Goal: Information Seeking & Learning: Learn about a topic

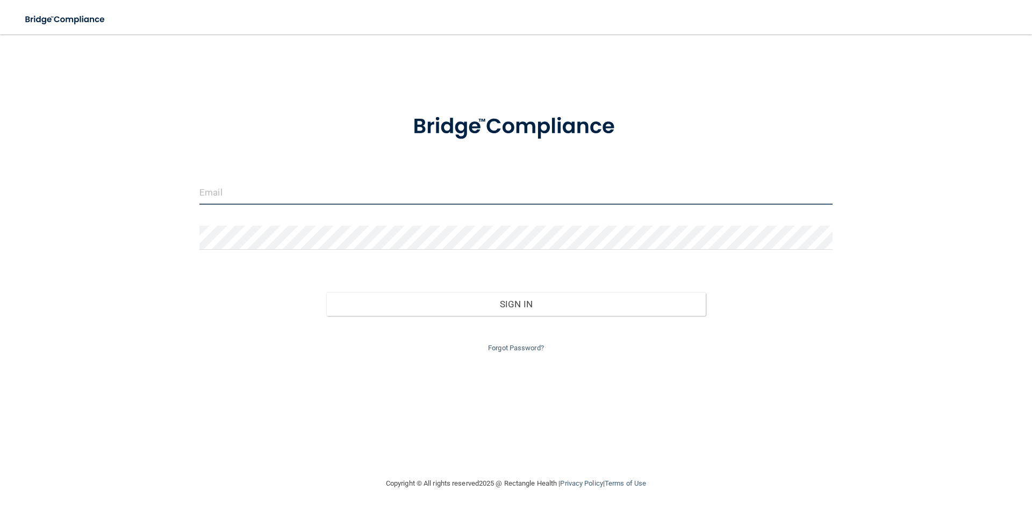
click at [339, 199] on input "email" at bounding box center [515, 193] width 633 height 24
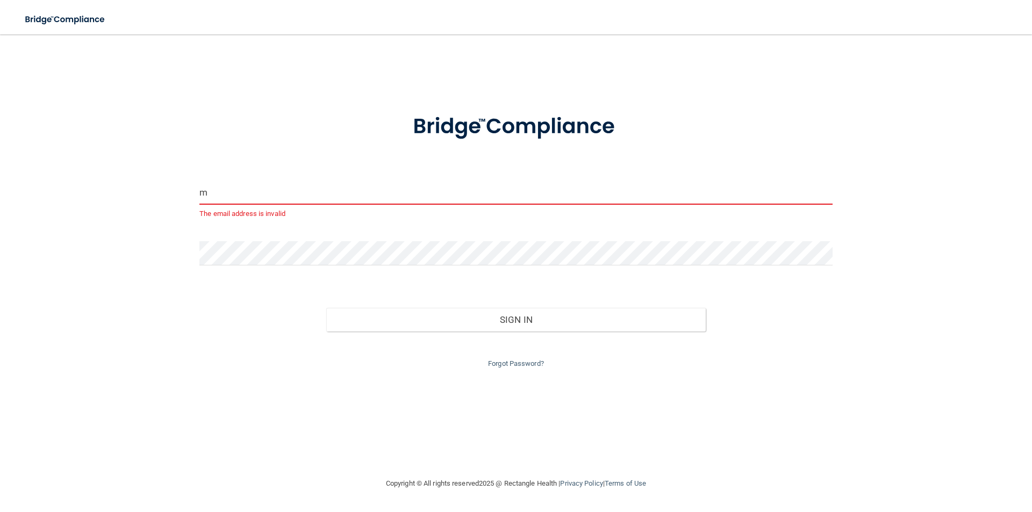
type input "[EMAIL_ADDRESS][DOMAIN_NAME]"
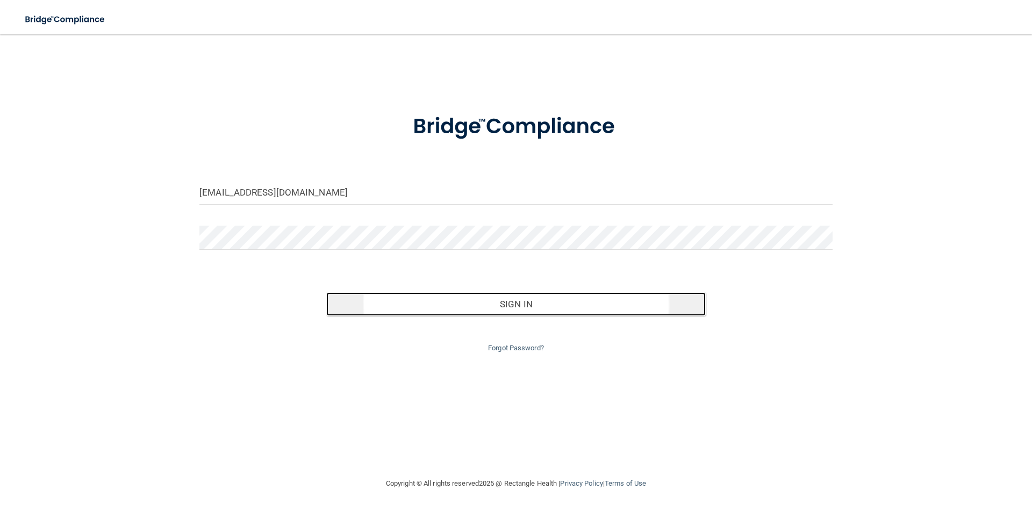
click at [557, 298] on button "Sign In" at bounding box center [516, 305] width 380 height 24
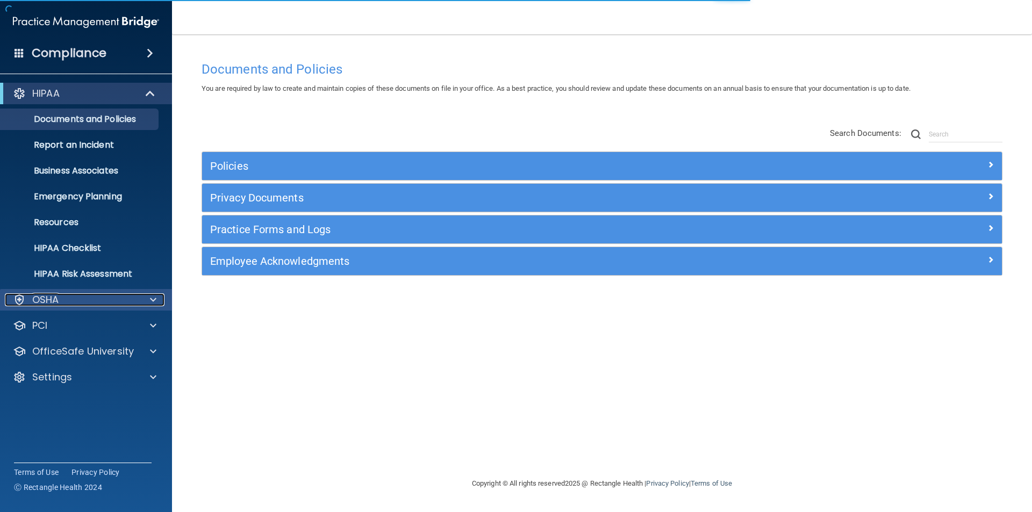
click at [123, 304] on div "OSHA" at bounding box center [71, 300] width 133 height 13
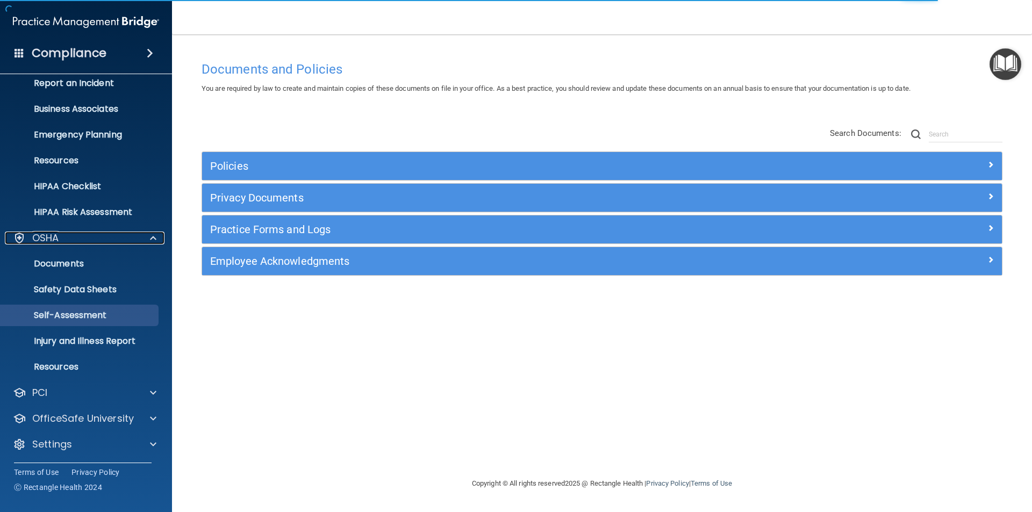
scroll to position [63, 0]
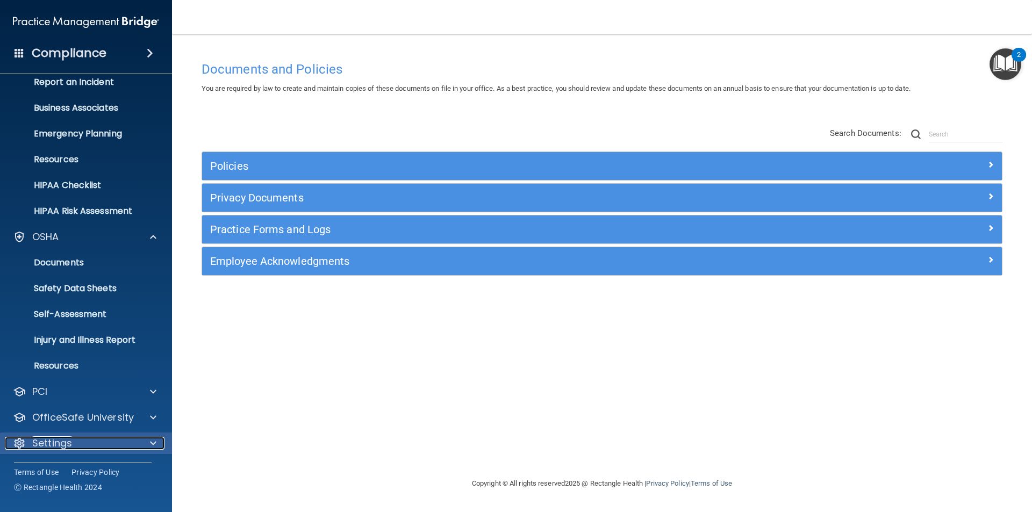
click at [66, 442] on p "Settings" at bounding box center [52, 443] width 40 height 13
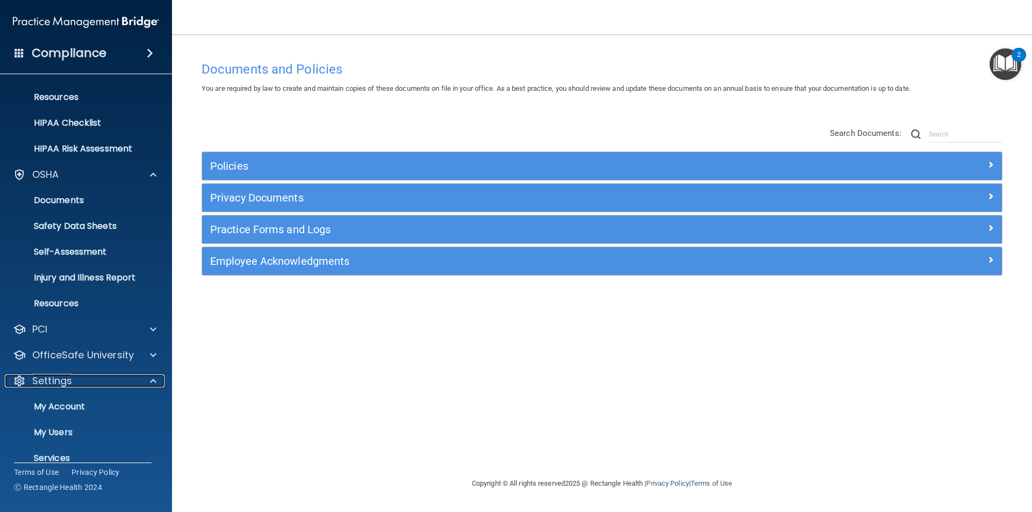
scroll to position [166, 0]
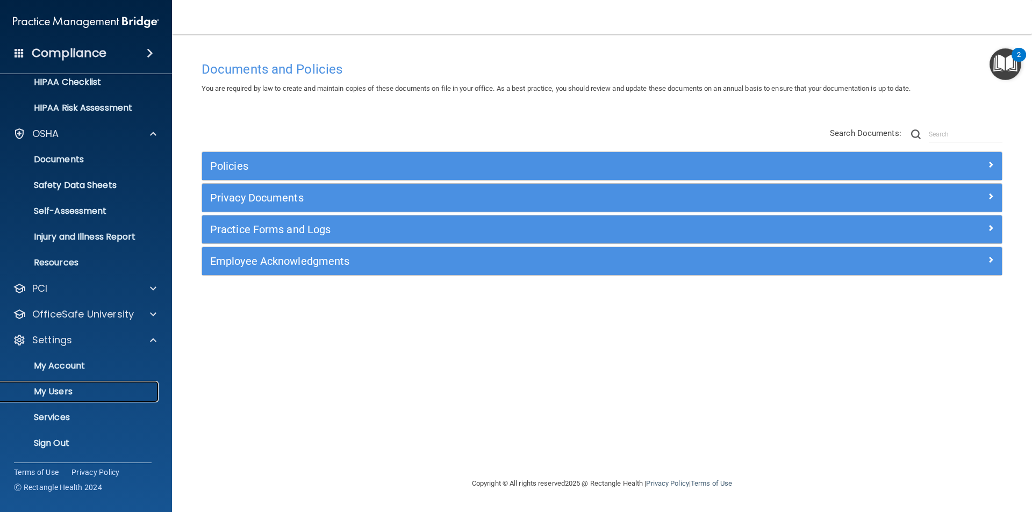
click at [66, 392] on p "My Users" at bounding box center [80, 392] width 147 height 11
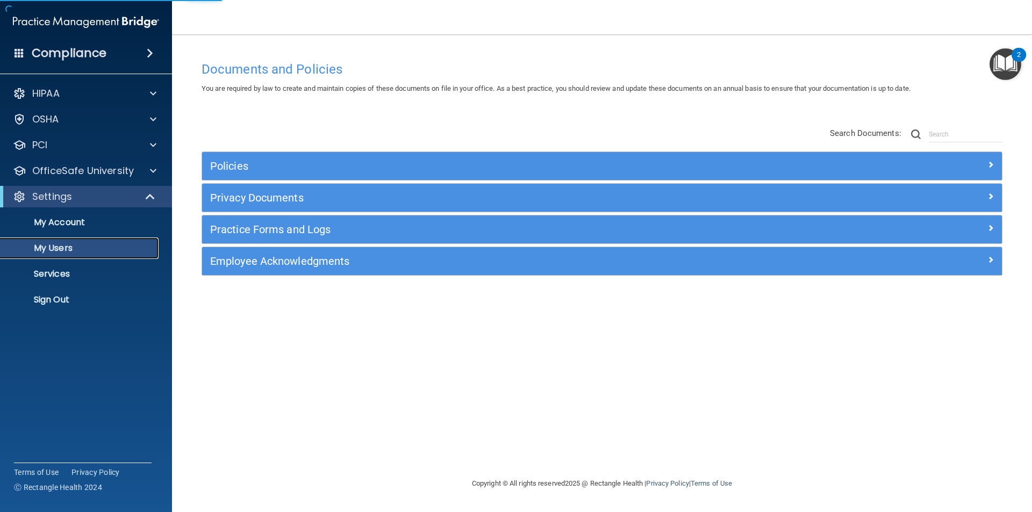
select select "20"
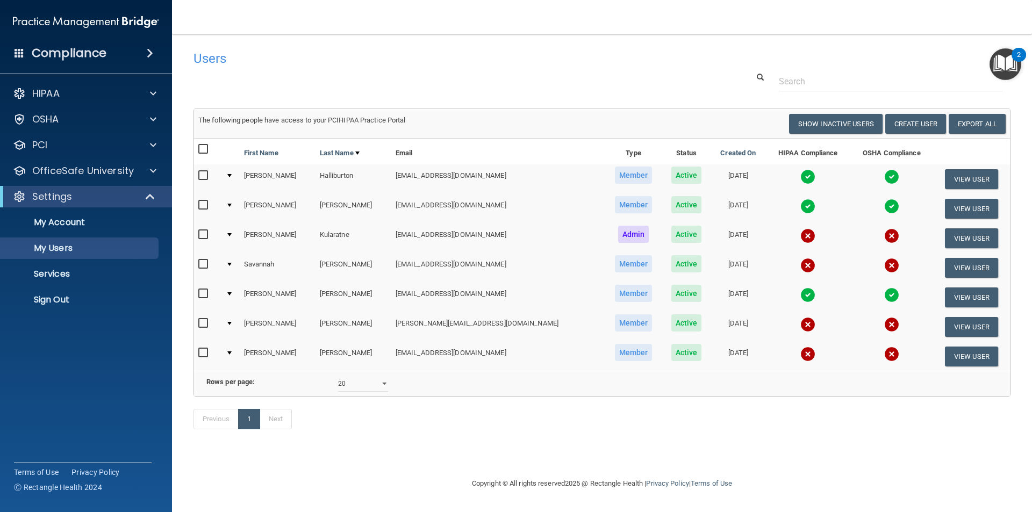
click at [229, 355] on td at bounding box center [231, 356] width 18 height 29
click at [231, 352] on td at bounding box center [231, 356] width 18 height 29
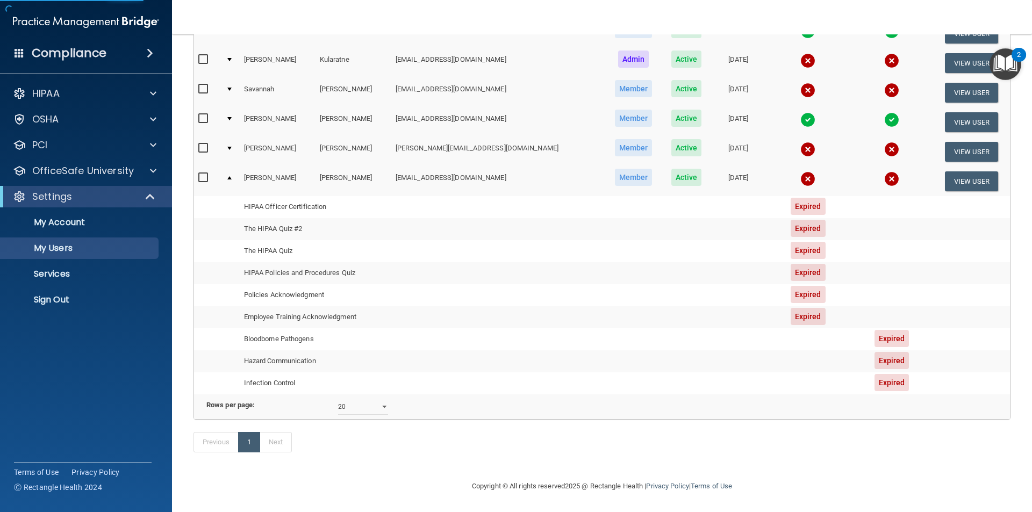
scroll to position [191, 0]
click at [961, 172] on button "View User" at bounding box center [971, 182] width 53 height 20
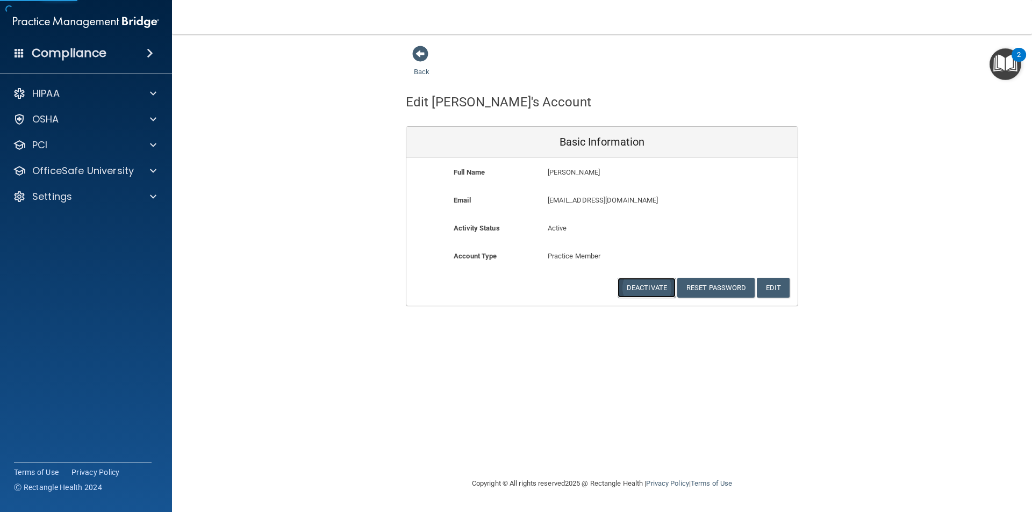
click at [659, 285] on button "Deactivate" at bounding box center [647, 288] width 58 height 20
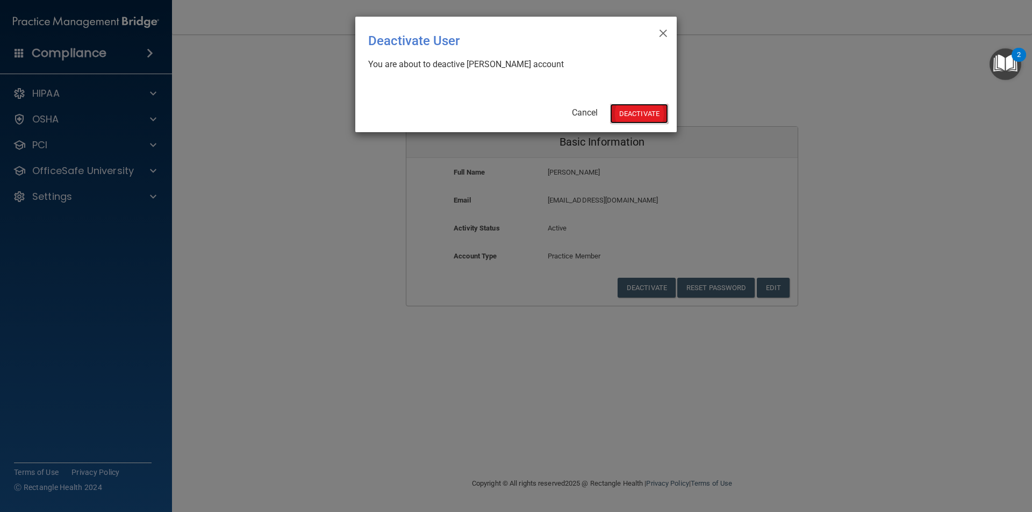
click at [637, 112] on button "Deactivate" at bounding box center [639, 114] width 58 height 20
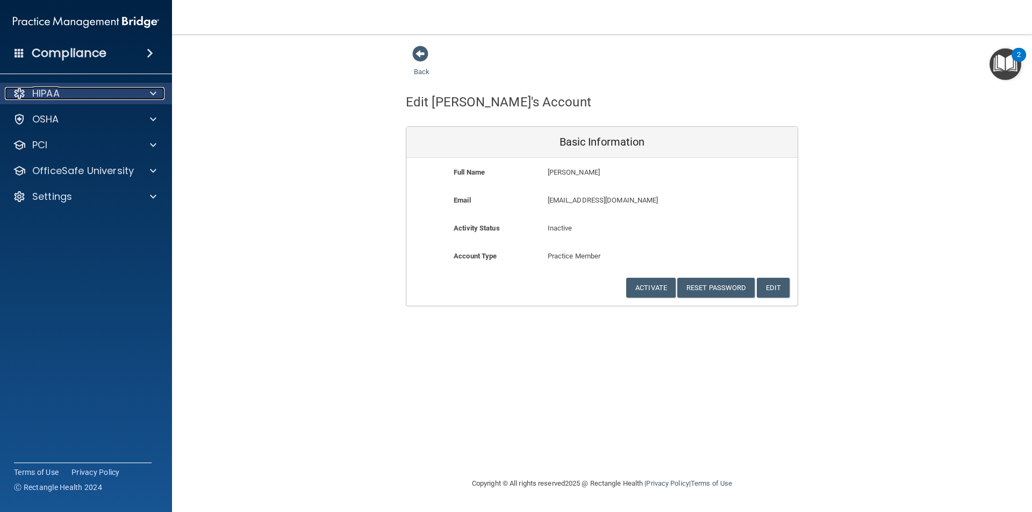
click at [76, 98] on div "HIPAA" at bounding box center [71, 93] width 133 height 13
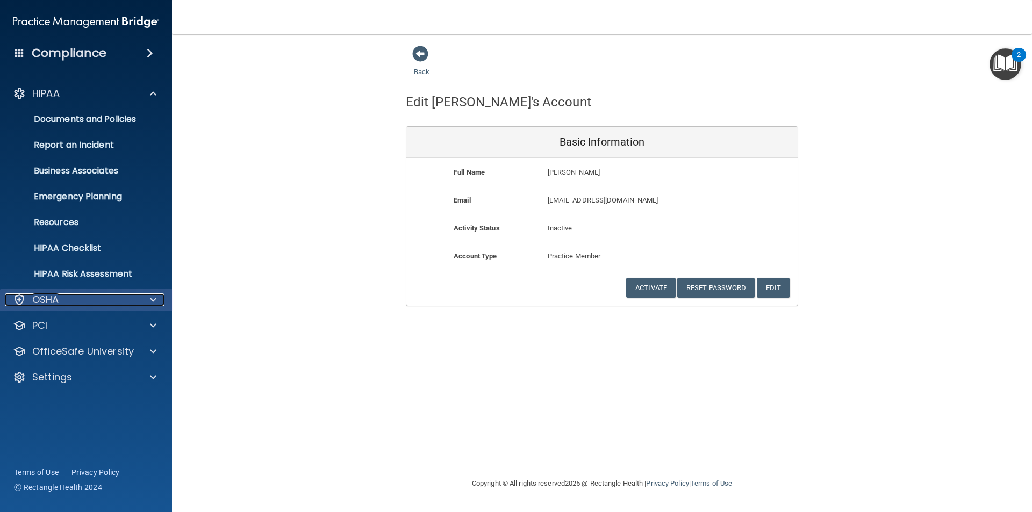
click at [65, 297] on div "OSHA" at bounding box center [71, 300] width 133 height 13
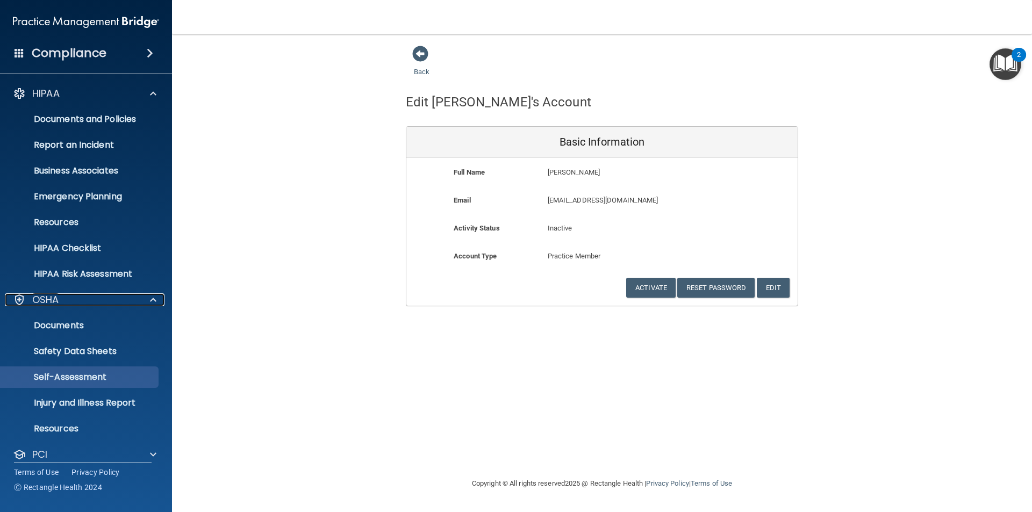
scroll to position [63, 0]
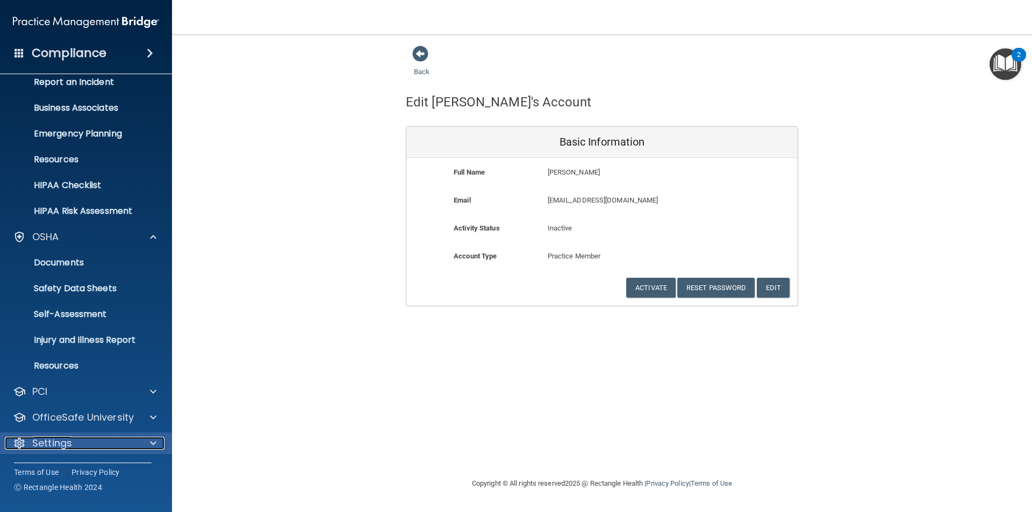
click at [42, 443] on p "Settings" at bounding box center [52, 443] width 40 height 13
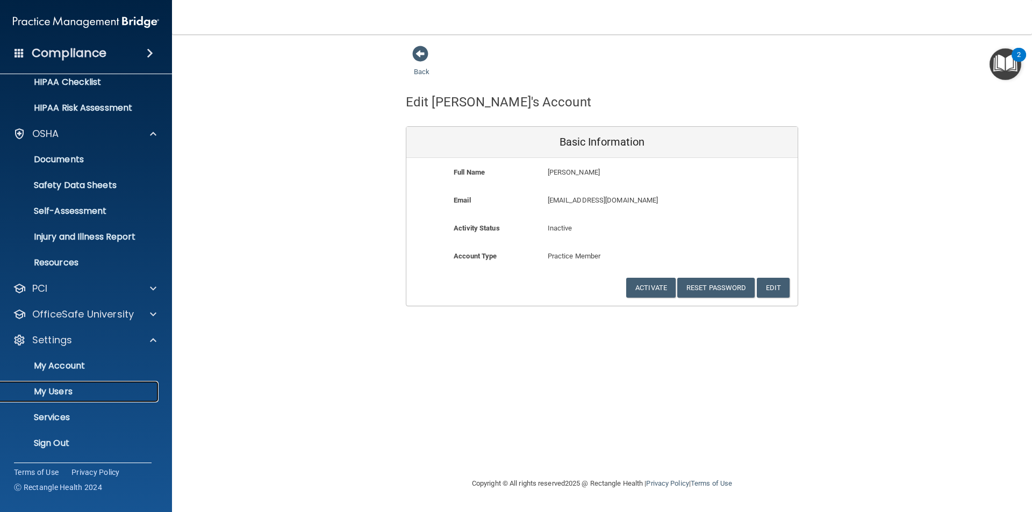
click at [52, 390] on p "My Users" at bounding box center [80, 392] width 147 height 11
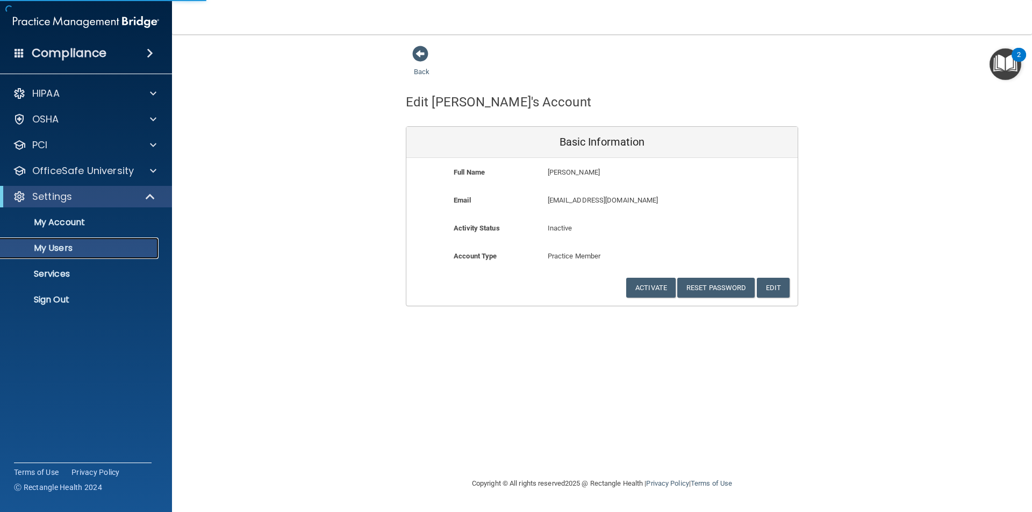
select select "20"
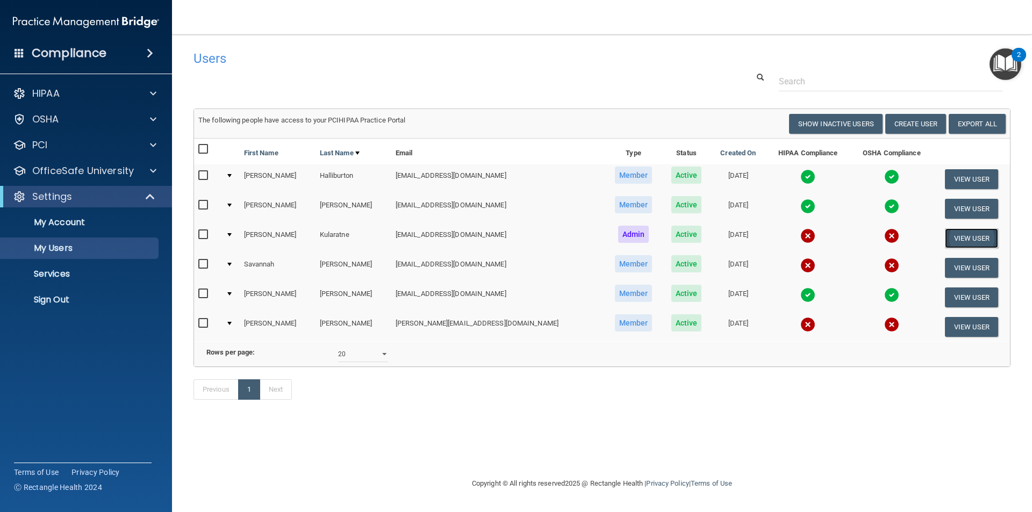
click at [957, 238] on button "View User" at bounding box center [971, 239] width 53 height 20
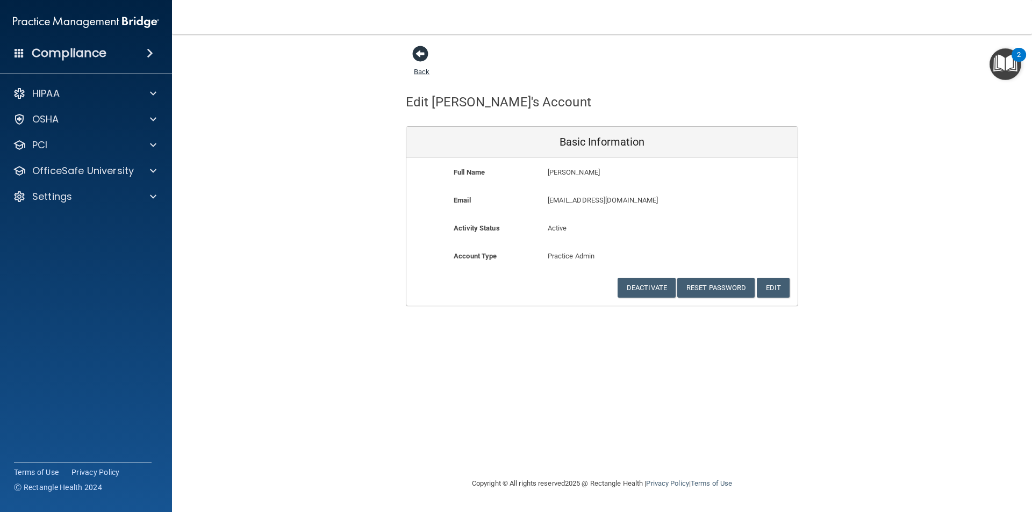
click at [418, 59] on span at bounding box center [420, 54] width 16 height 16
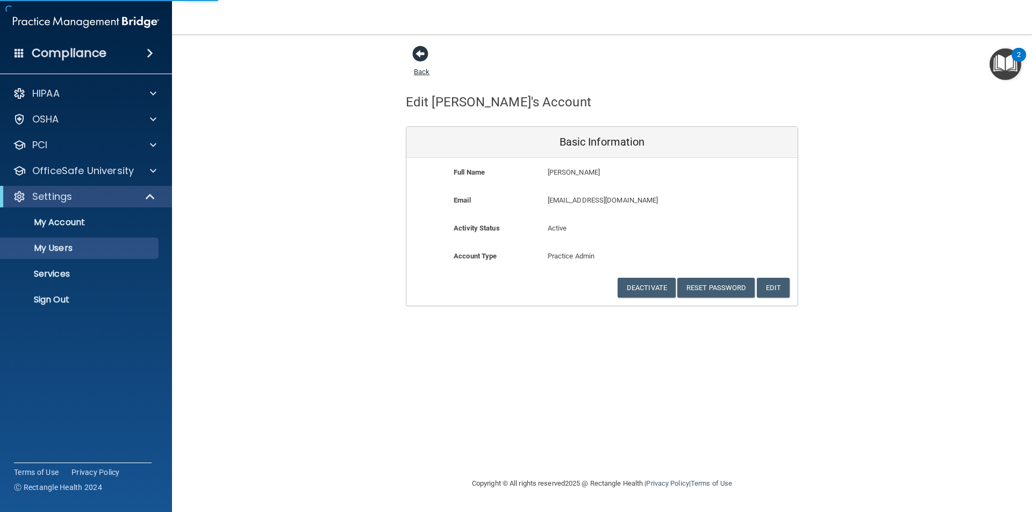
select select "20"
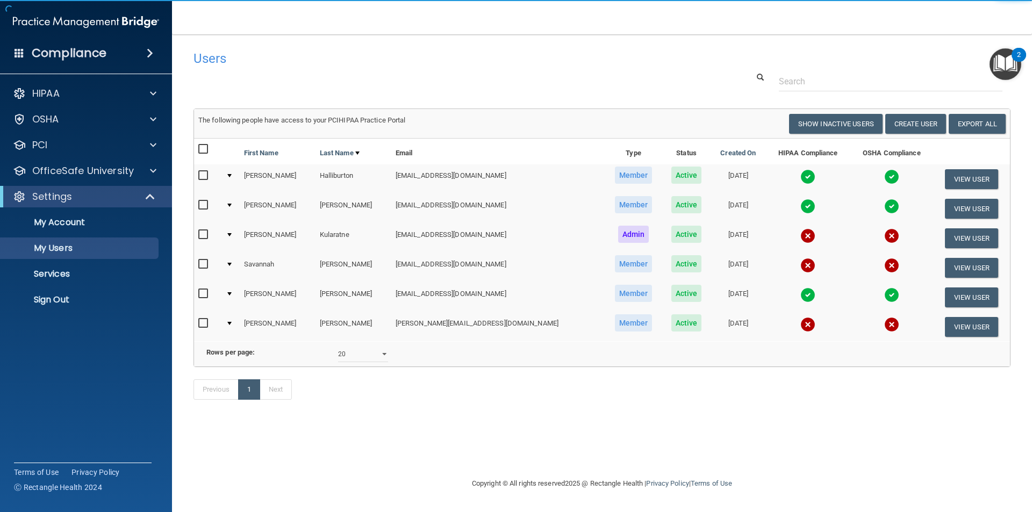
click at [232, 236] on div at bounding box center [229, 234] width 4 height 3
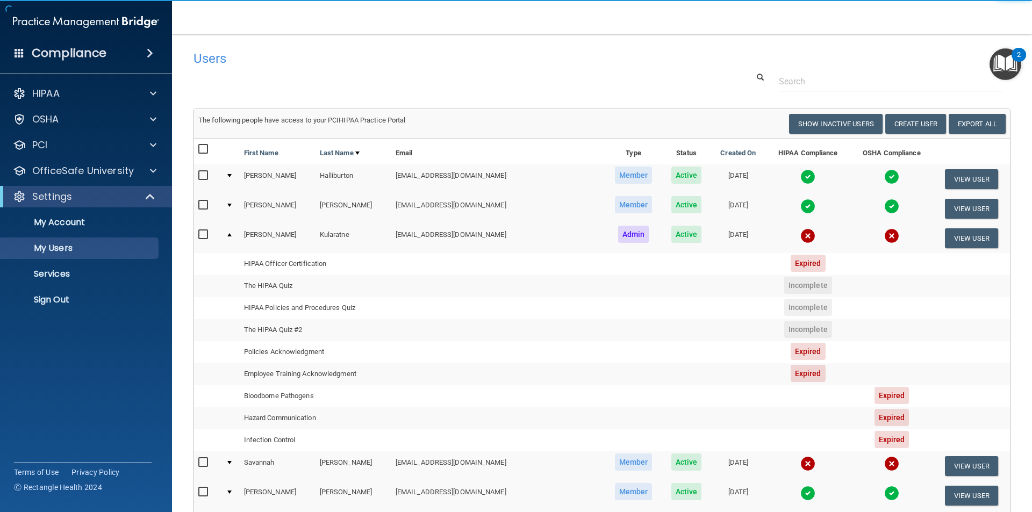
click at [234, 234] on td at bounding box center [231, 238] width 18 height 29
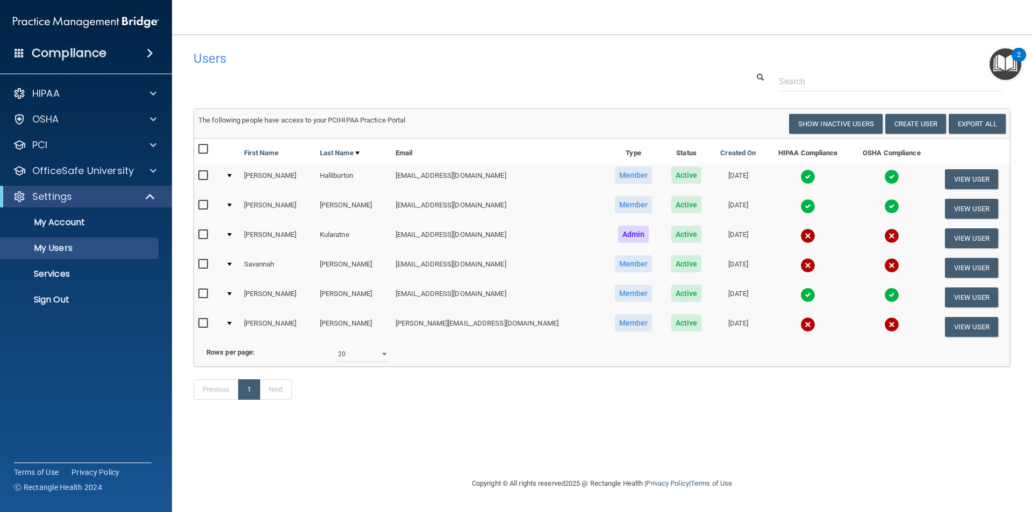
click at [232, 234] on div at bounding box center [229, 234] width 4 height 3
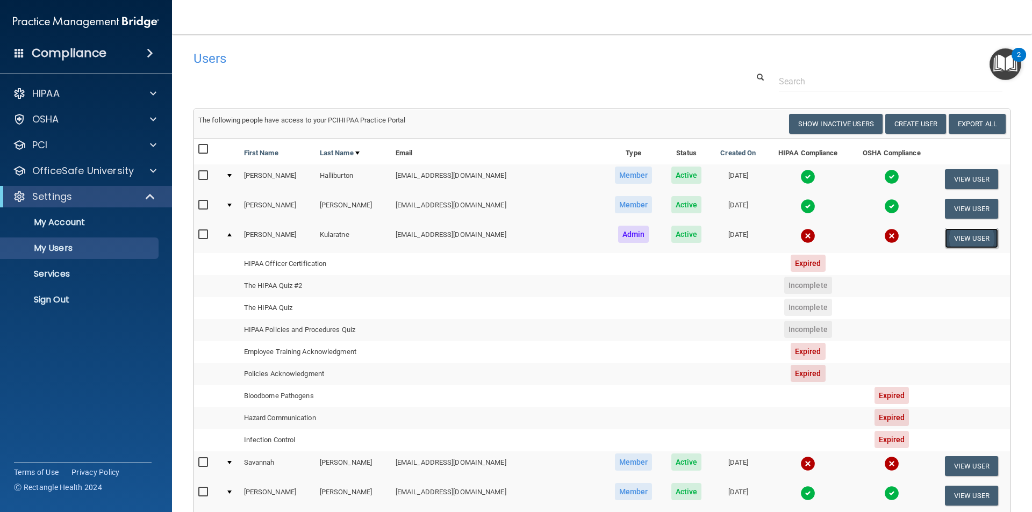
click at [959, 234] on button "View User" at bounding box center [971, 239] width 53 height 20
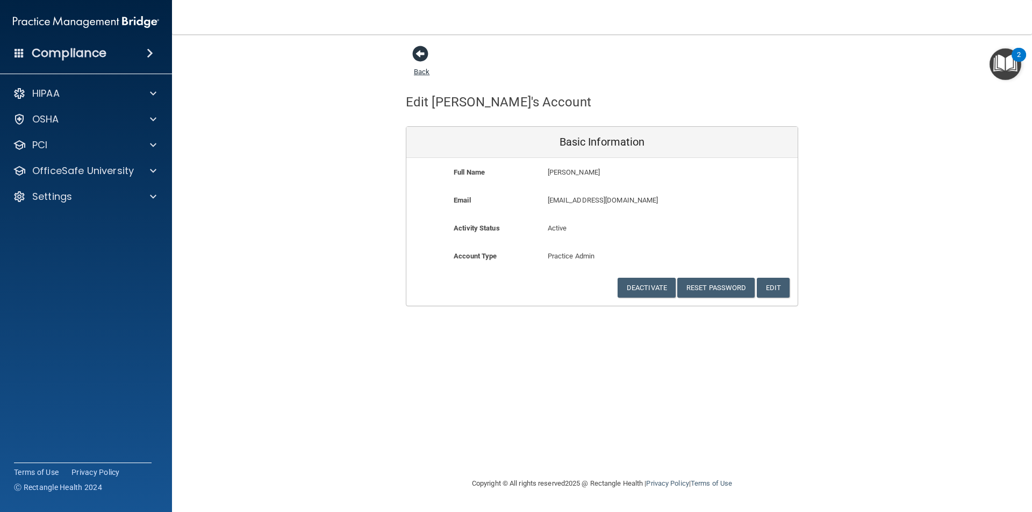
click at [417, 59] on span at bounding box center [420, 54] width 16 height 16
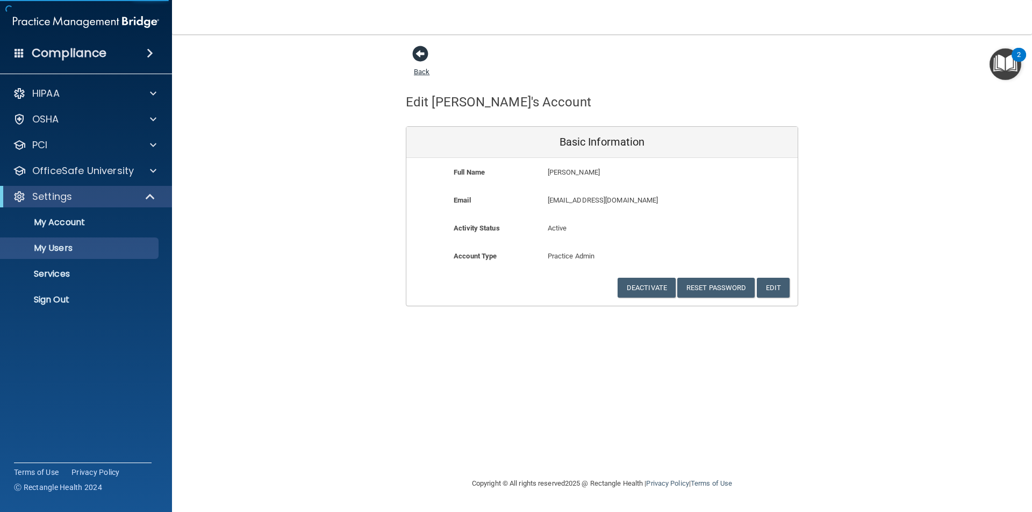
select select "20"
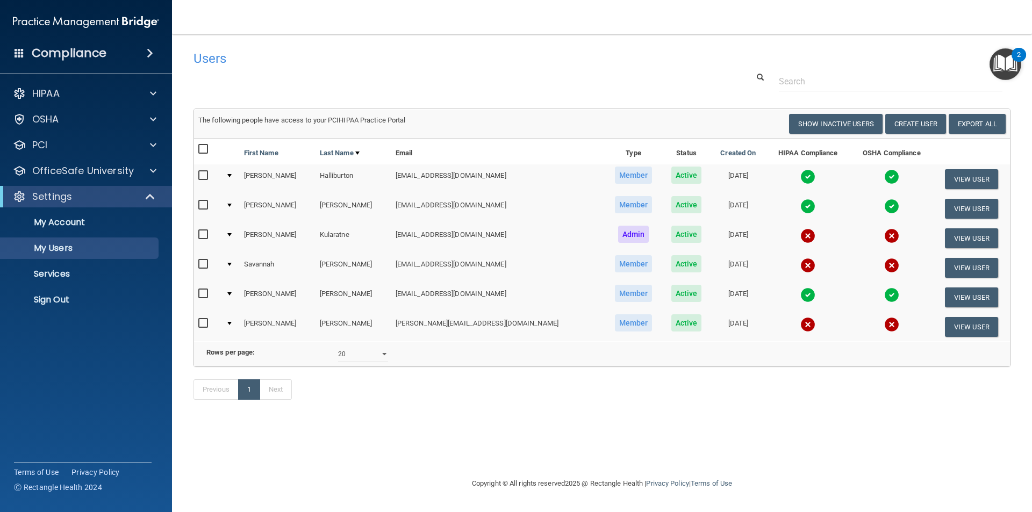
click at [206, 234] on input "checkbox" at bounding box center [204, 235] width 12 height 9
checkbox input "true"
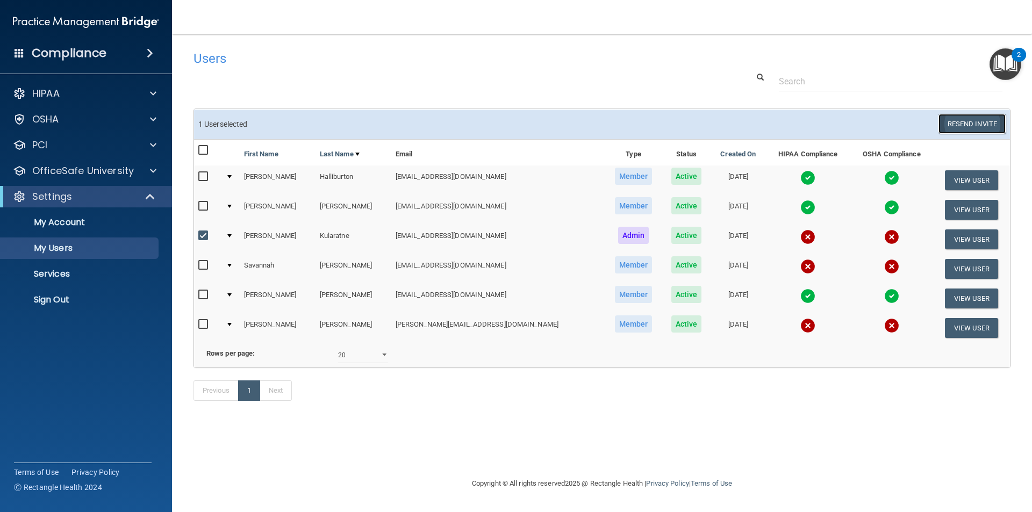
click at [968, 125] on button "Resend Invite" at bounding box center [972, 124] width 67 height 20
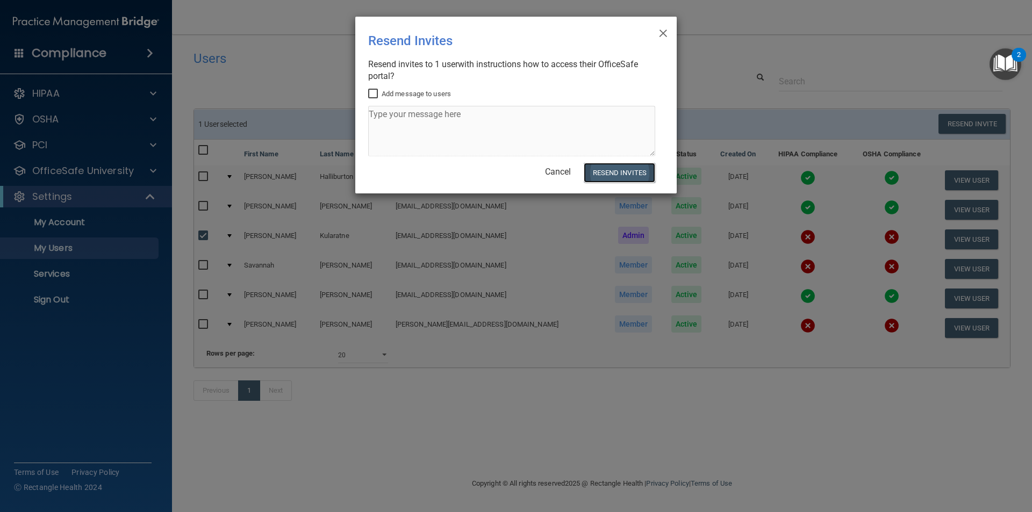
click at [619, 171] on button "Resend Invites" at bounding box center [620, 173] width 72 height 20
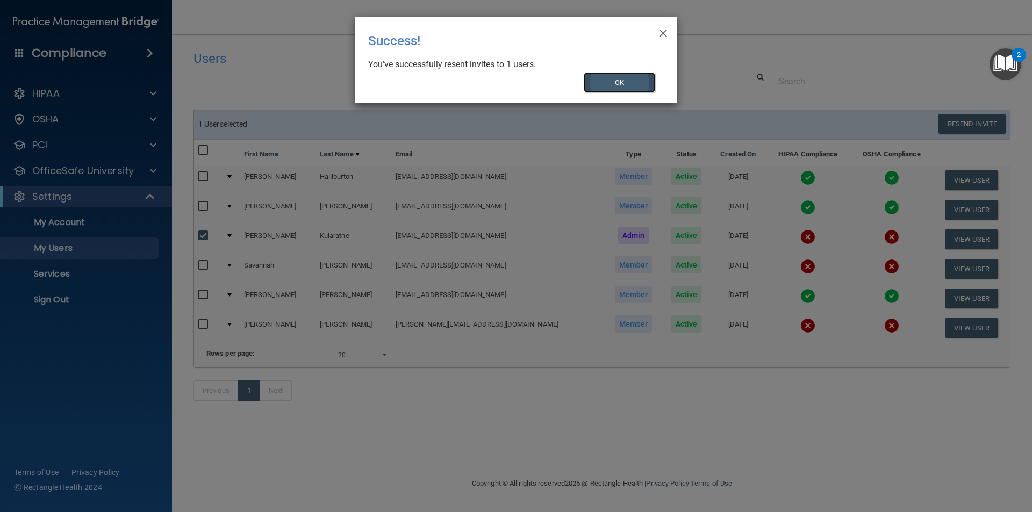
click at [618, 79] on button "OK" at bounding box center [620, 83] width 72 height 20
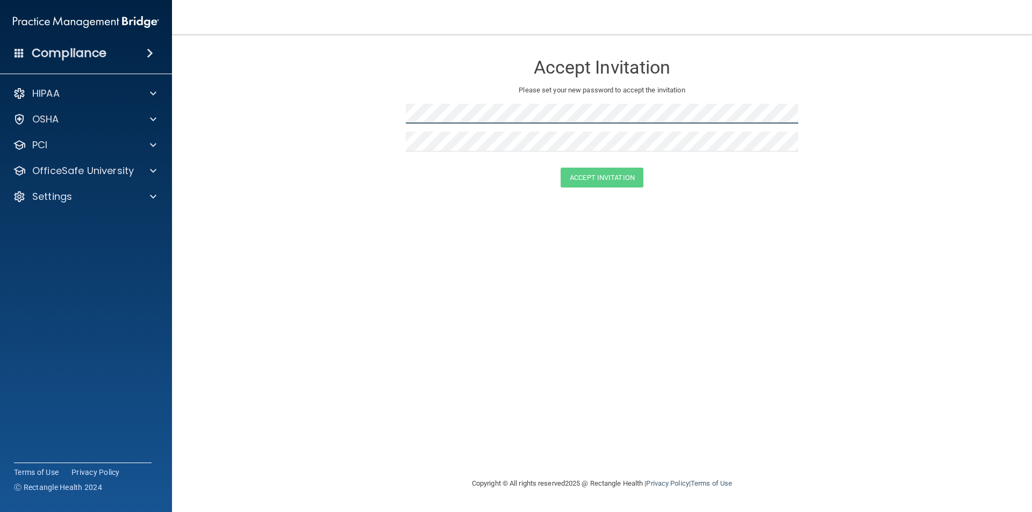
click at [398, 120] on form "Accept Invitation Please set your new password to accept the invitation Accept …" at bounding box center [602, 122] width 817 height 155
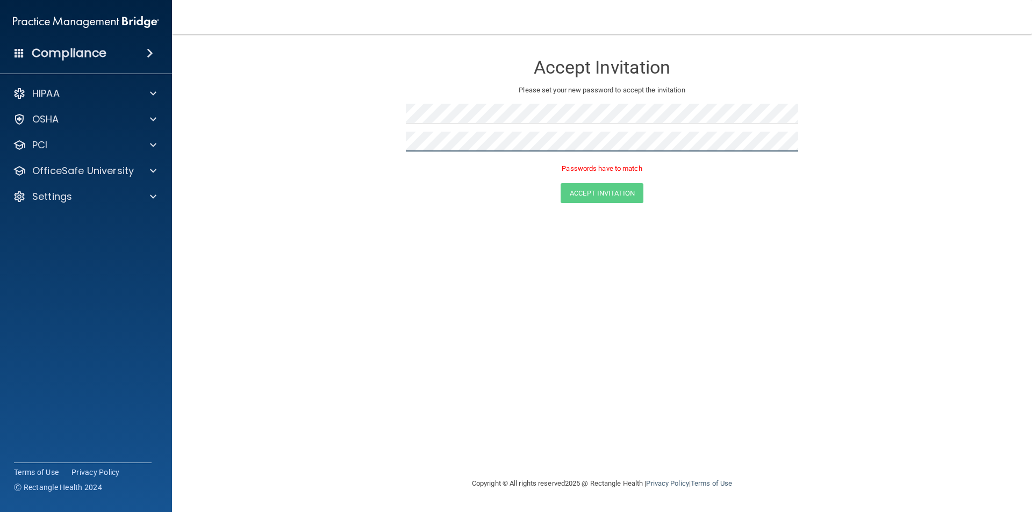
click at [391, 145] on form "Accept Invitation Please set your new password to accept the invitation Passwor…" at bounding box center [602, 130] width 817 height 171
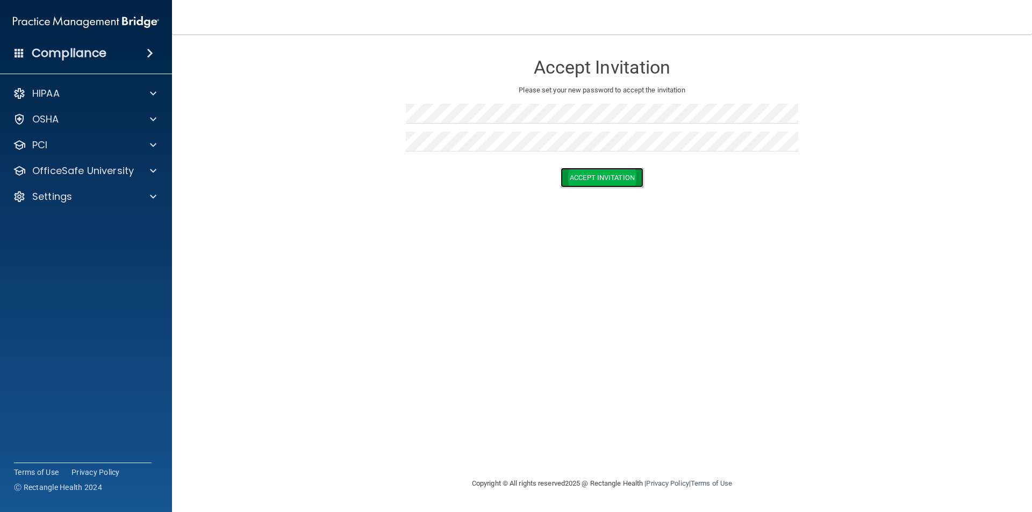
click at [584, 180] on button "Accept Invitation" at bounding box center [602, 178] width 83 height 20
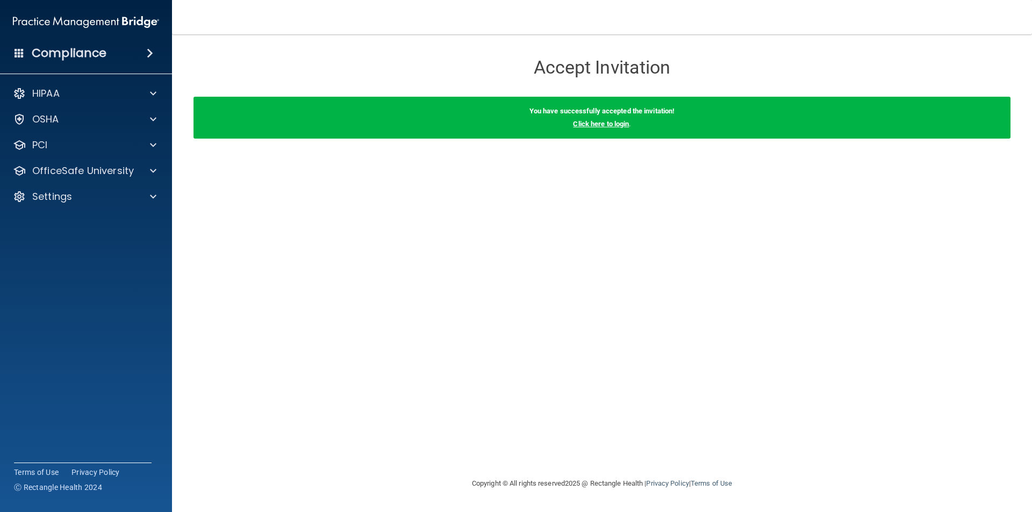
click at [599, 124] on link "Click here to login" at bounding box center [601, 124] width 56 height 8
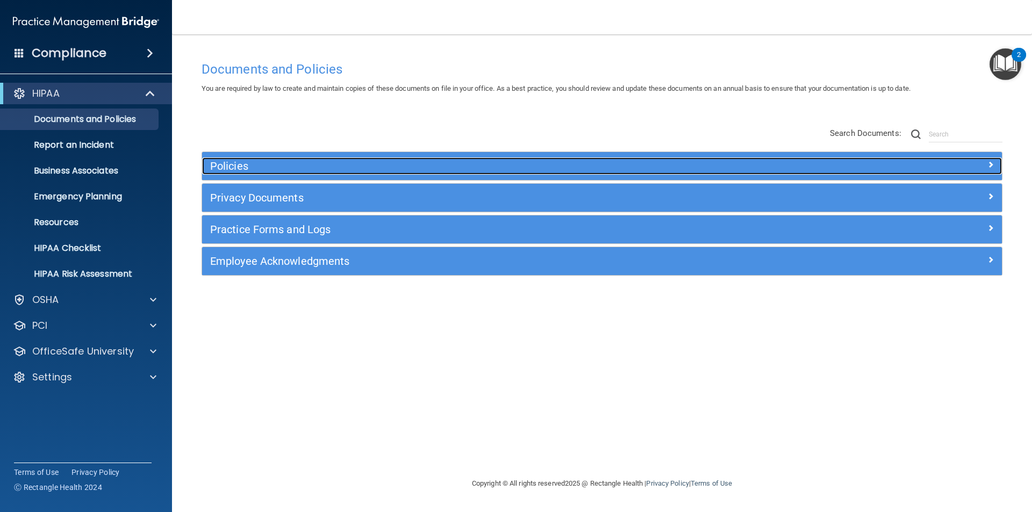
click at [235, 165] on h5 "Policies" at bounding box center [502, 166] width 584 height 12
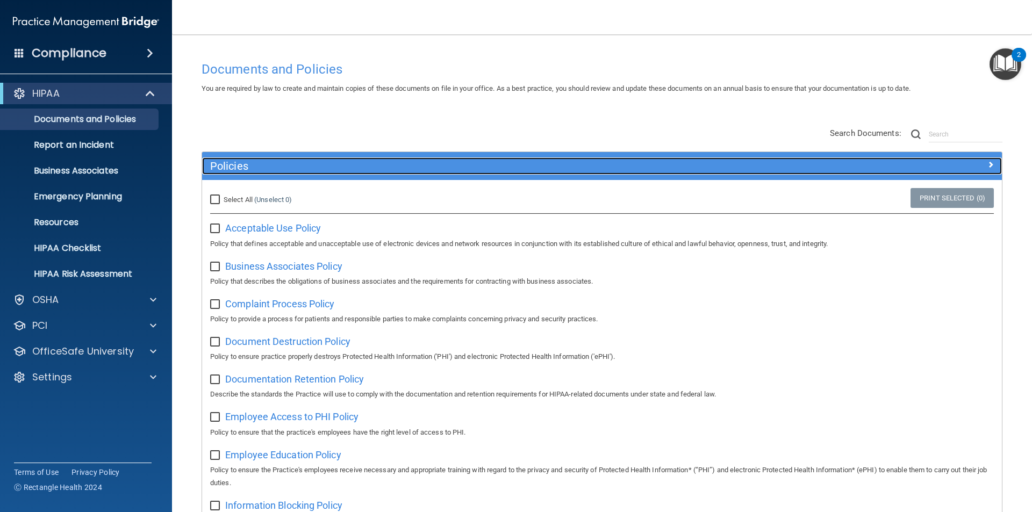
click at [232, 161] on h5 "Policies" at bounding box center [502, 166] width 584 height 12
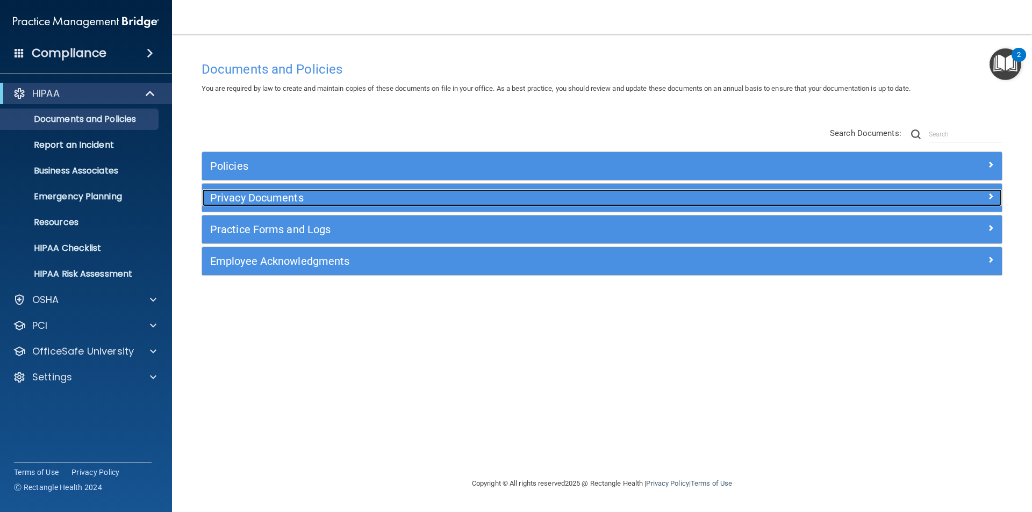
click at [272, 192] on h5 "Privacy Documents" at bounding box center [502, 198] width 584 height 12
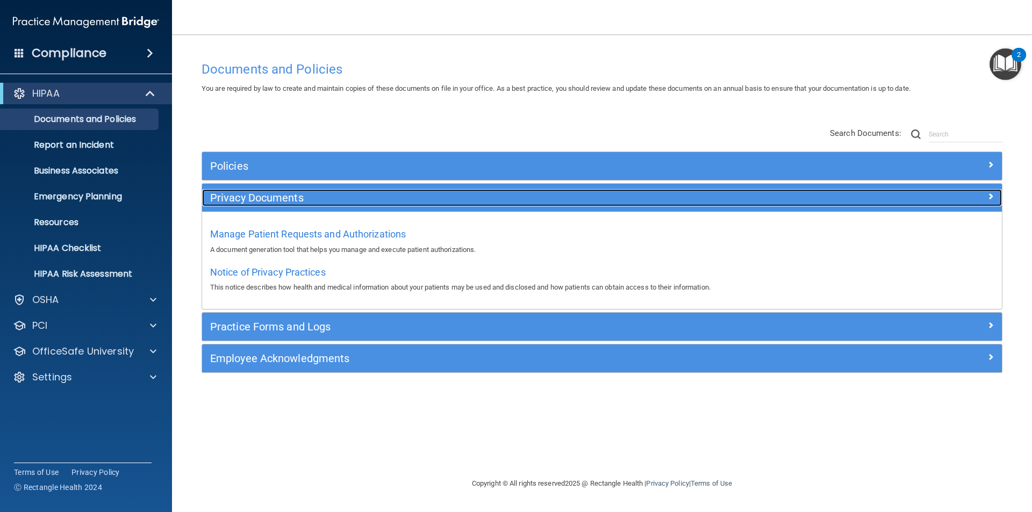
click at [272, 192] on h5 "Privacy Documents" at bounding box center [502, 198] width 584 height 12
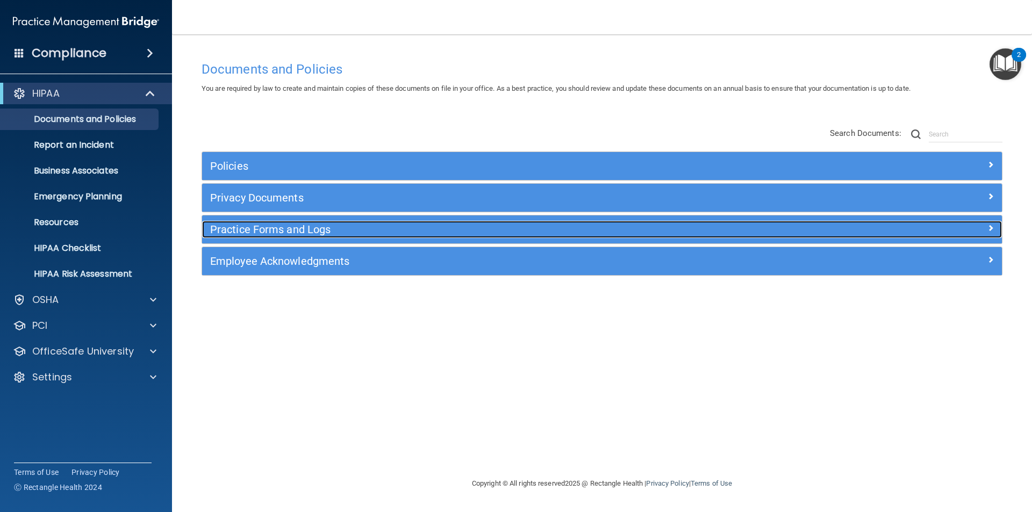
click at [285, 228] on h5 "Practice Forms and Logs" at bounding box center [502, 230] width 584 height 12
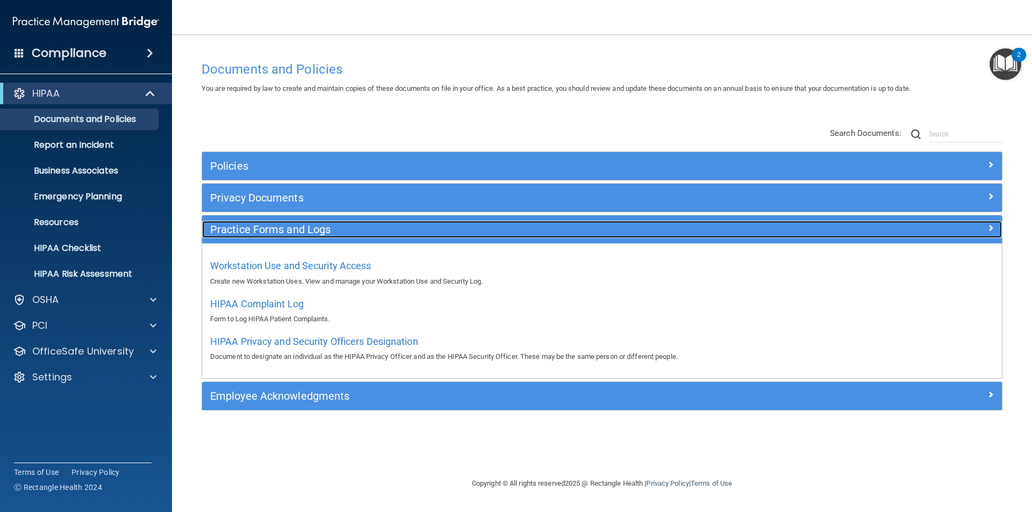
click at [286, 228] on h5 "Practice Forms and Logs" at bounding box center [502, 230] width 584 height 12
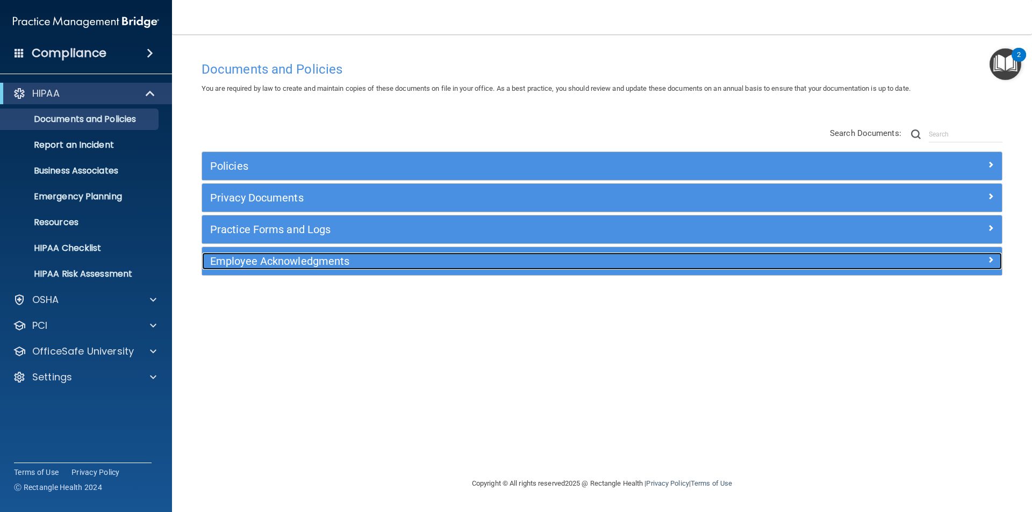
click at [310, 267] on h5 "Employee Acknowledgments" at bounding box center [502, 261] width 584 height 12
click at [312, 267] on h5 "Employee Acknowledgments" at bounding box center [502, 261] width 584 height 12
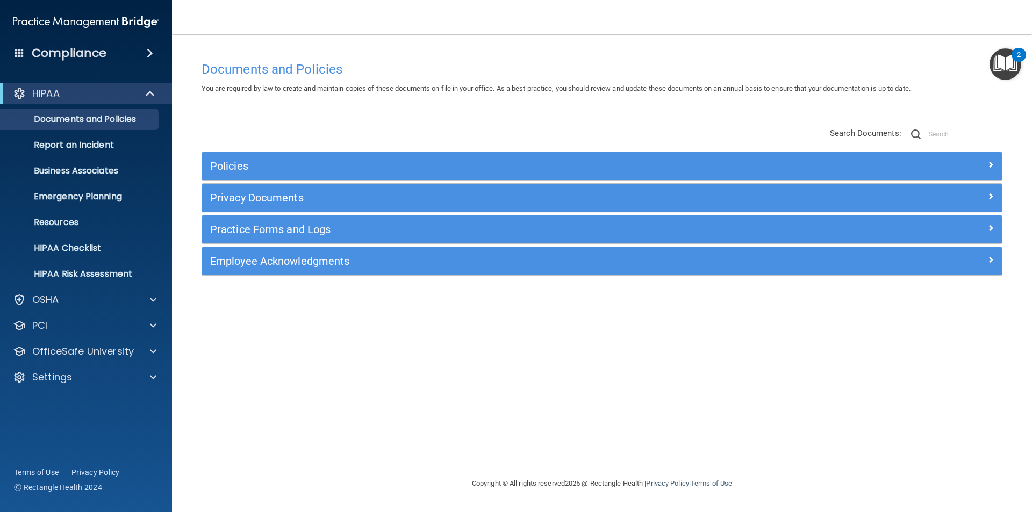
click at [309, 242] on div "Practice Forms and Logs" at bounding box center [602, 230] width 800 height 28
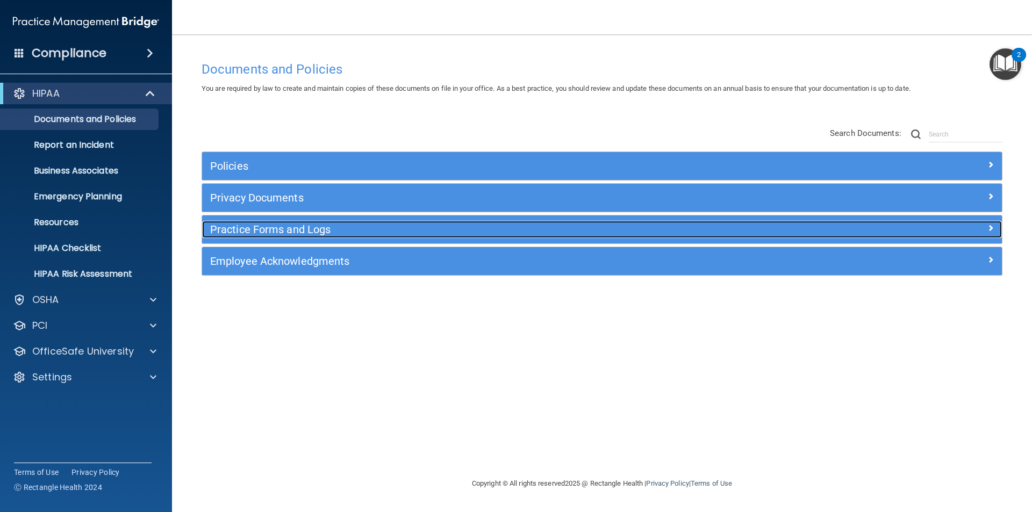
click at [306, 229] on h5 "Practice Forms and Logs" at bounding box center [502, 230] width 584 height 12
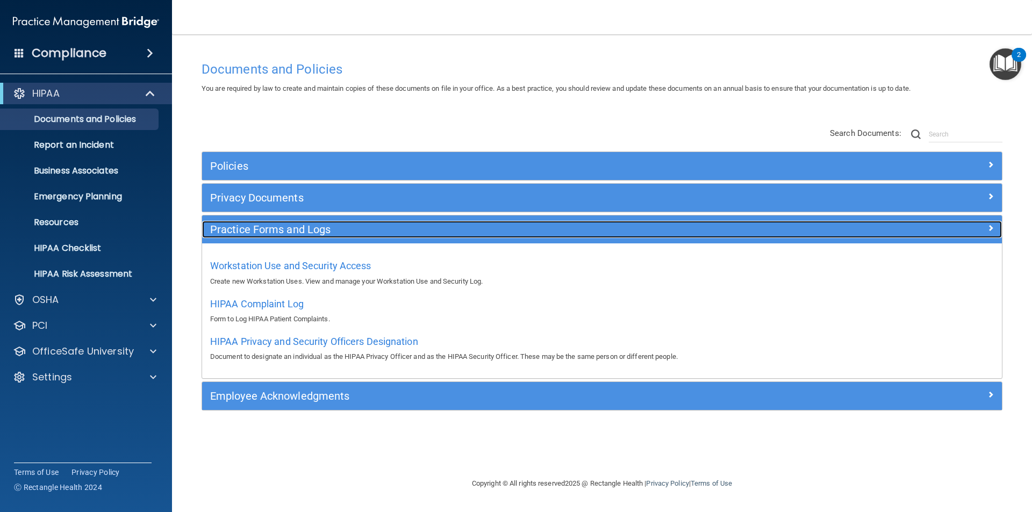
click at [306, 229] on h5 "Practice Forms and Logs" at bounding box center [502, 230] width 584 height 12
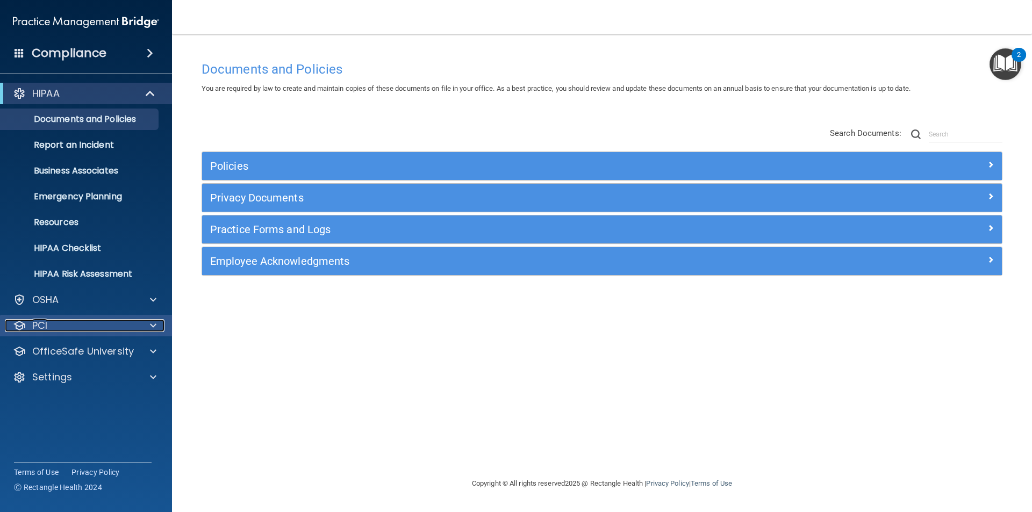
click at [72, 329] on div "PCI" at bounding box center [71, 325] width 133 height 13
click at [69, 327] on div "PCI" at bounding box center [71, 325] width 133 height 13
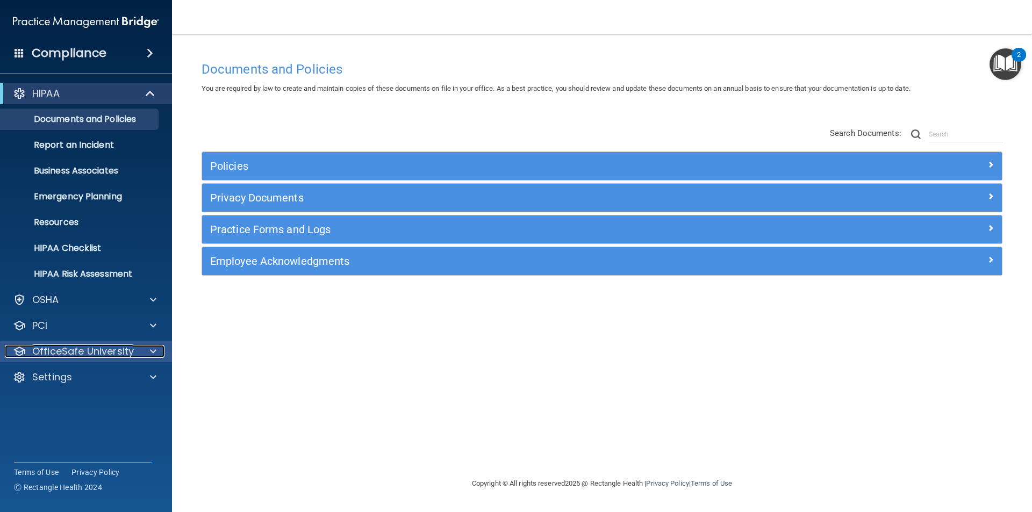
click at [95, 354] on p "OfficeSafe University" at bounding box center [83, 351] width 102 height 13
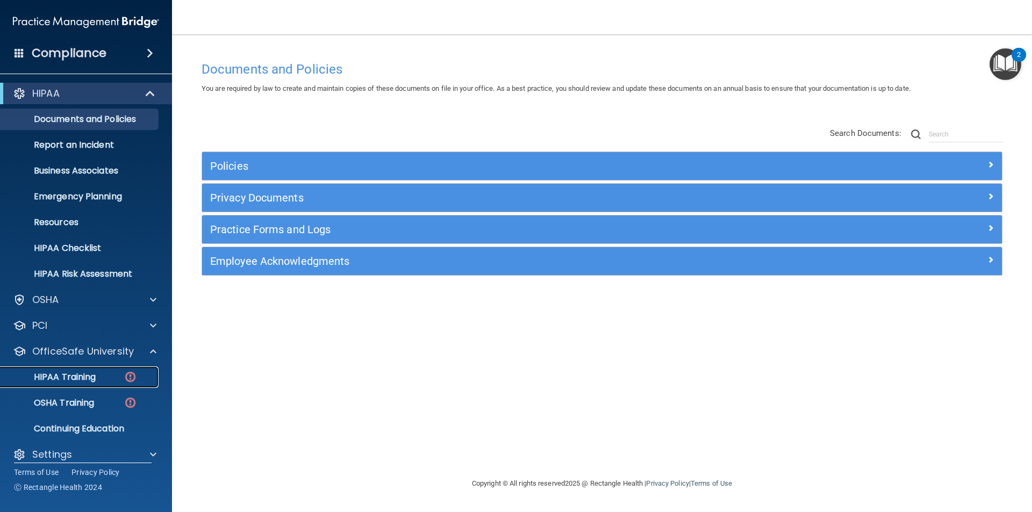
click at [73, 381] on p "HIPAA Training" at bounding box center [51, 377] width 89 height 11
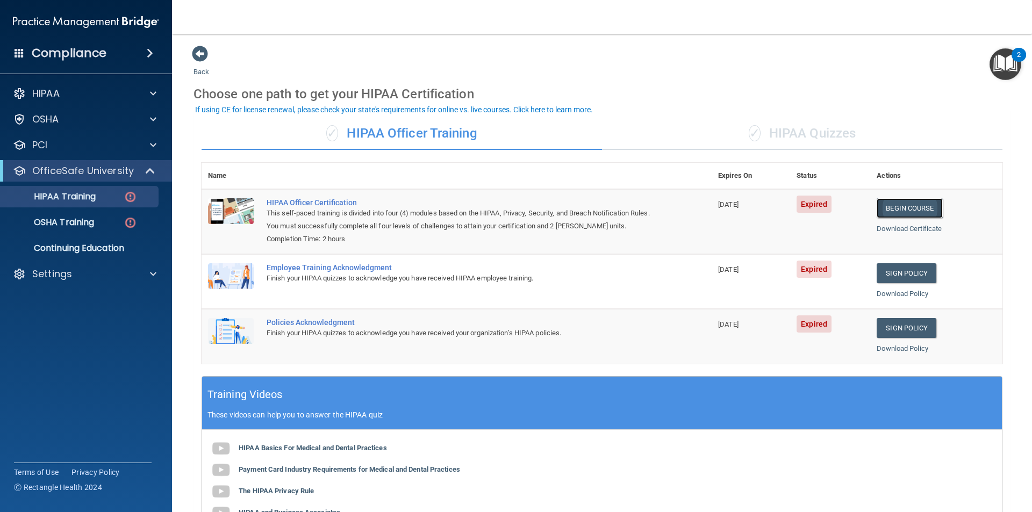
click at [896, 209] on link "Begin Course" at bounding box center [910, 208] width 66 height 20
